Goal: Information Seeking & Learning: Find specific fact

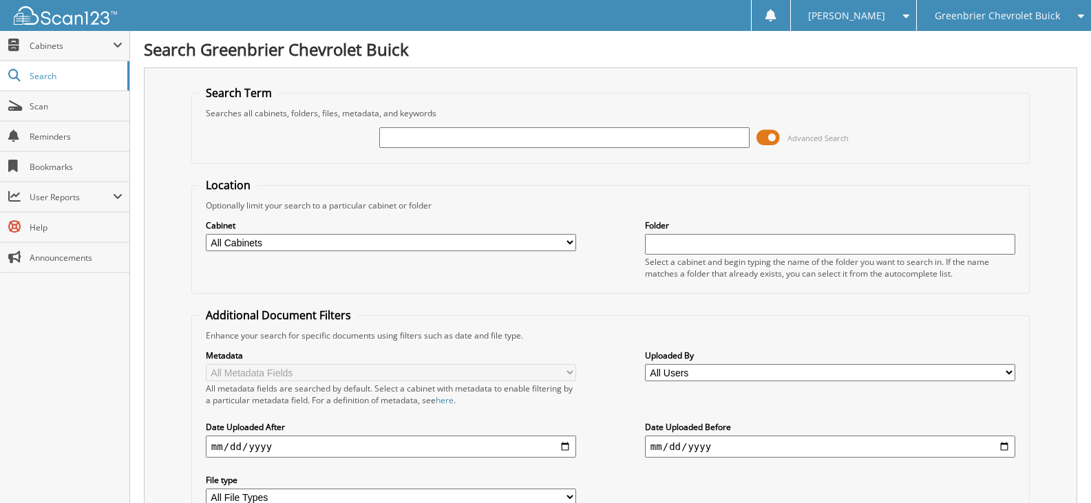
click at [454, 135] on input "text" at bounding box center [564, 137] width 370 height 21
type input "gm part statement"
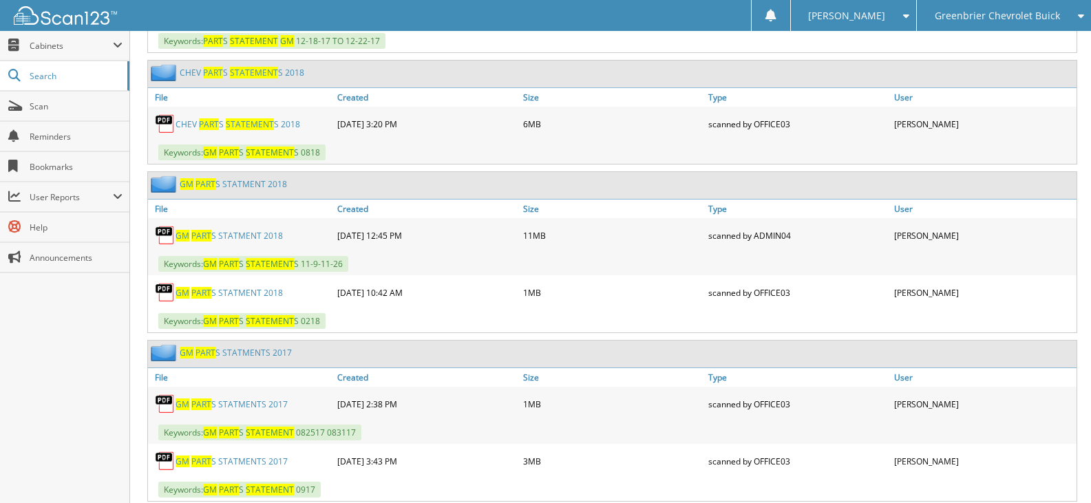
scroll to position [11771, 0]
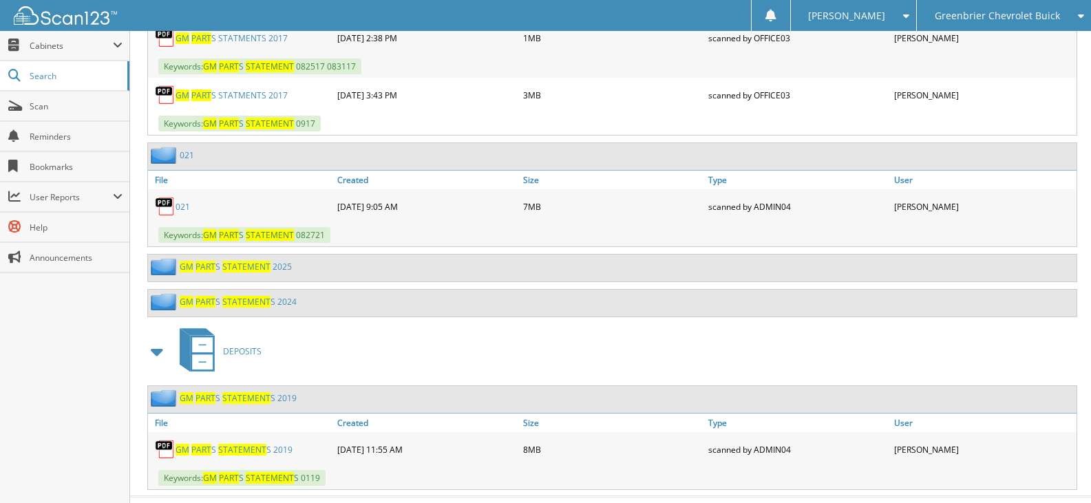
click at [279, 267] on link "G M P A R T S S T A T E M E N T 2 0 2 5" at bounding box center [236, 267] width 112 height 12
